Goal: Check status: Check status

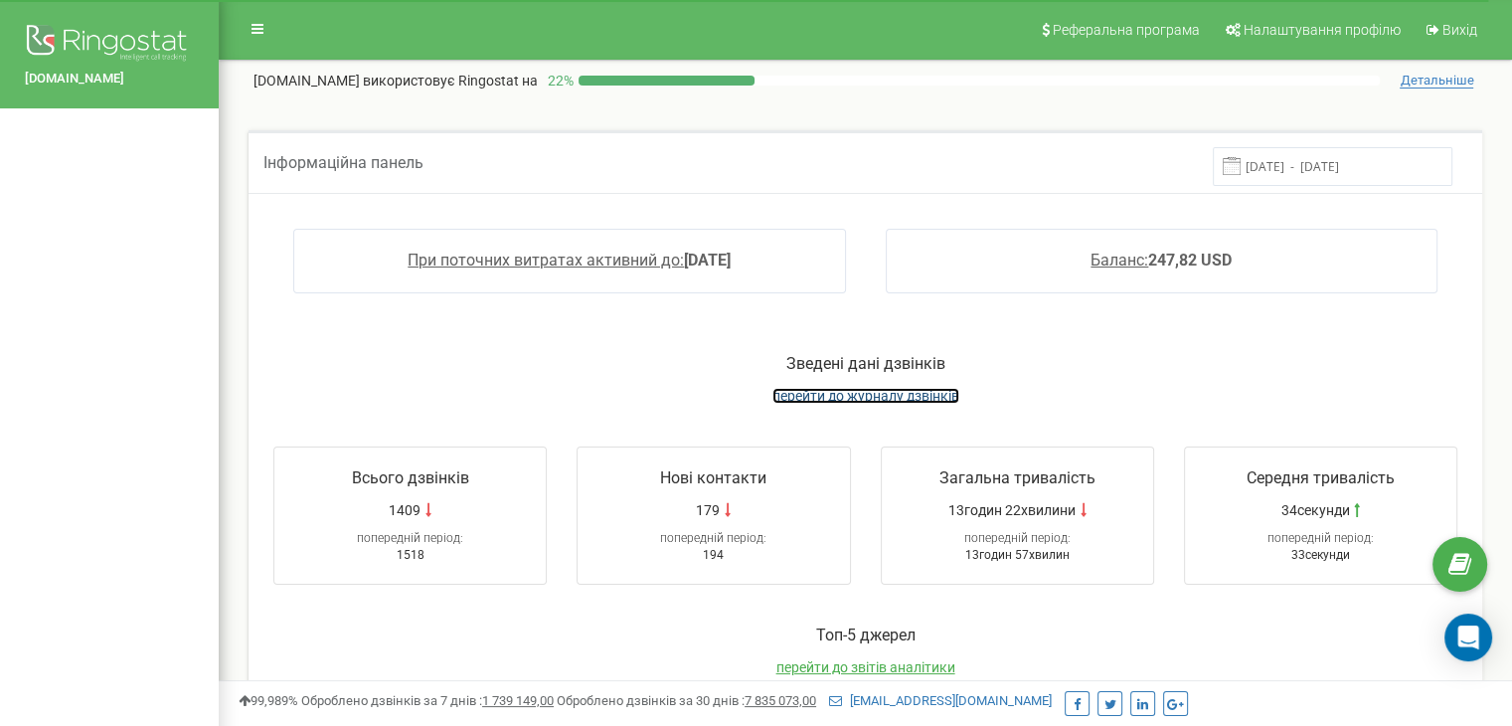
click at [827, 392] on span "перейти до журналу дзвінків" at bounding box center [865, 396] width 187 height 16
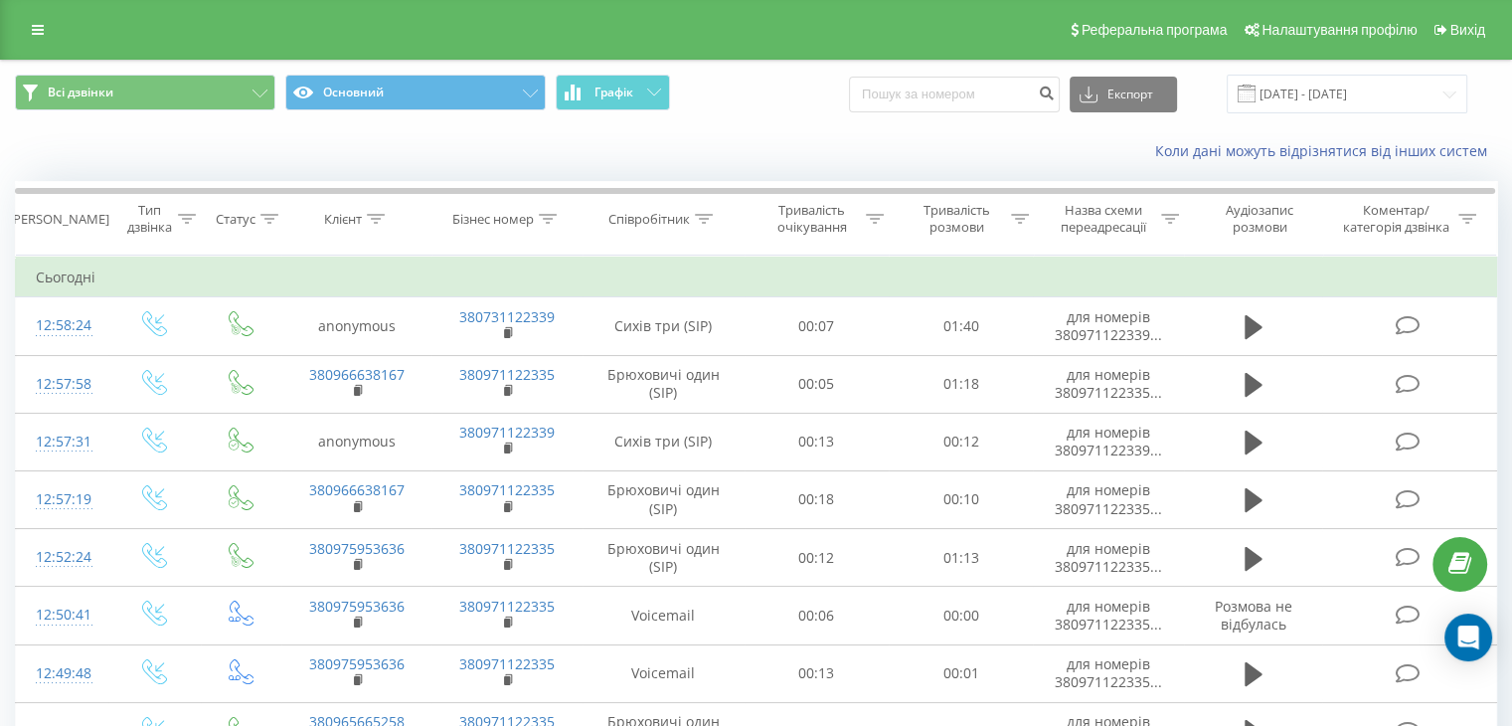
click at [240, 159] on div "Коли дані можуть відрізнятися вiд інших систем" at bounding box center [756, 151] width 1510 height 48
